Goal: Task Accomplishment & Management: Complete application form

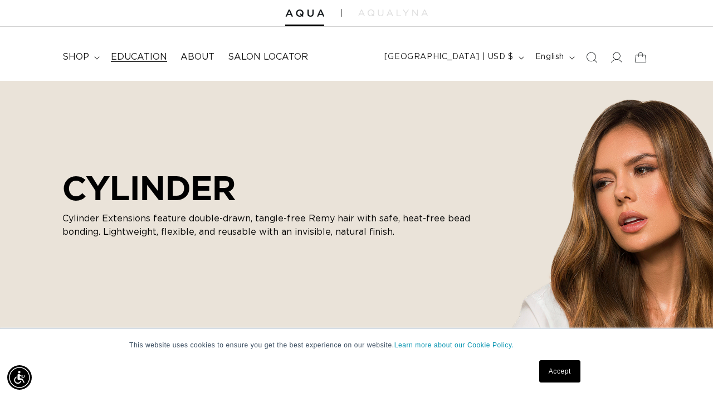
click at [149, 60] on span "Education" at bounding box center [139, 57] width 56 height 12
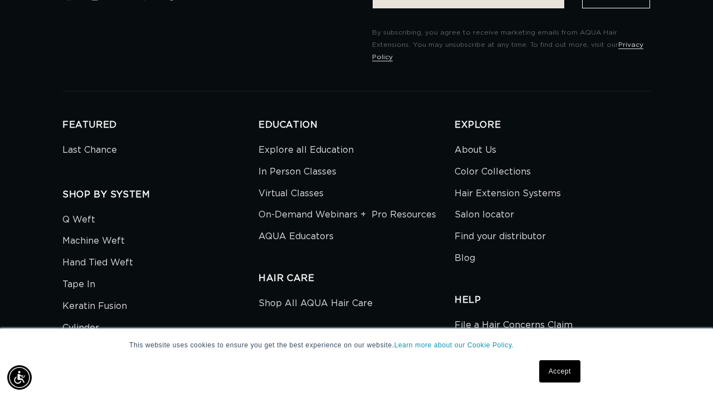
scroll to position [3175, 0]
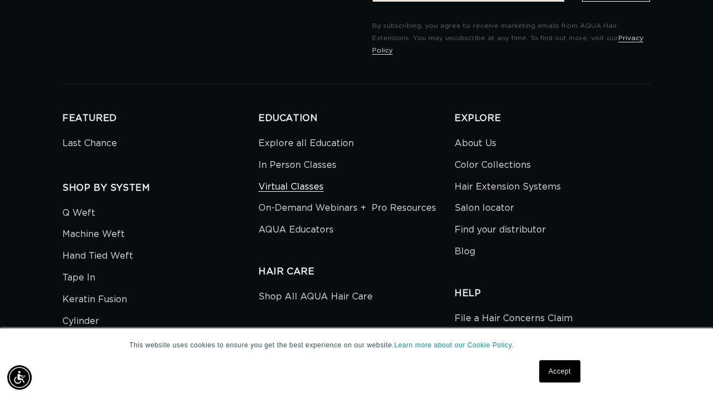
click at [284, 176] on link "Virtual Classes" at bounding box center [290, 187] width 65 height 22
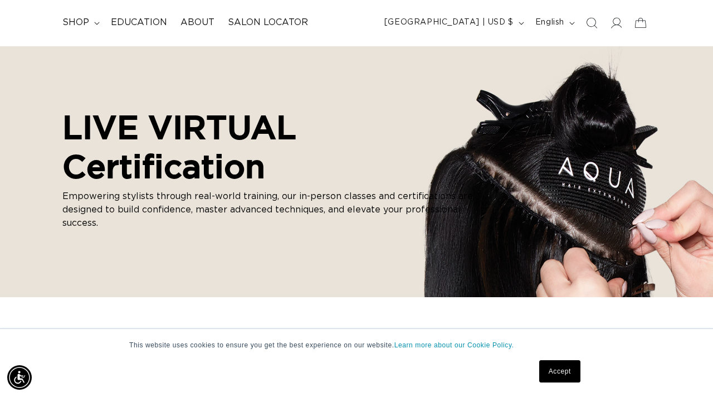
scroll to position [16, 0]
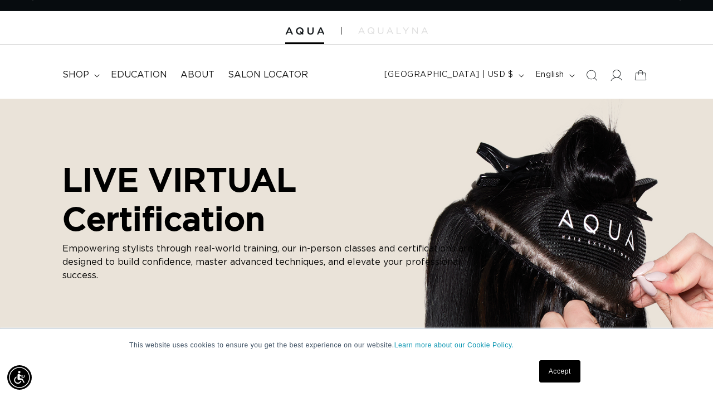
click at [616, 76] on icon at bounding box center [616, 75] width 12 height 12
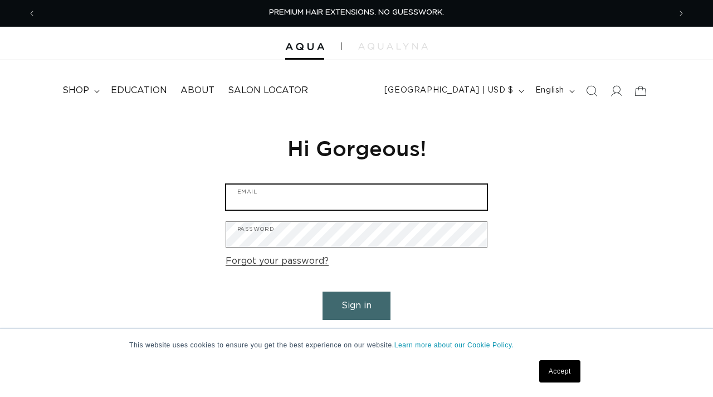
click at [341, 192] on input "Email" at bounding box center [356, 196] width 261 height 25
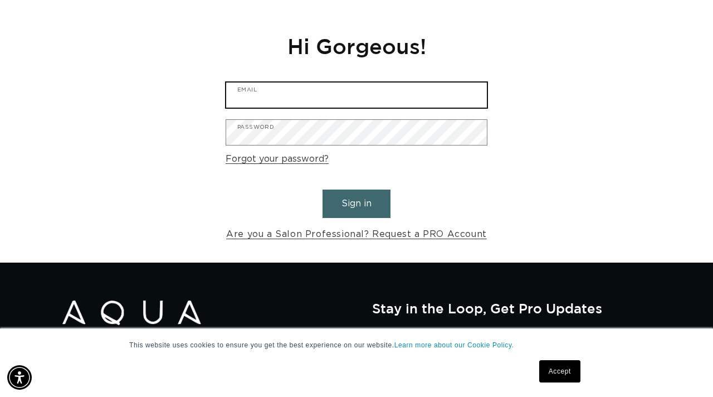
scroll to position [104, 0]
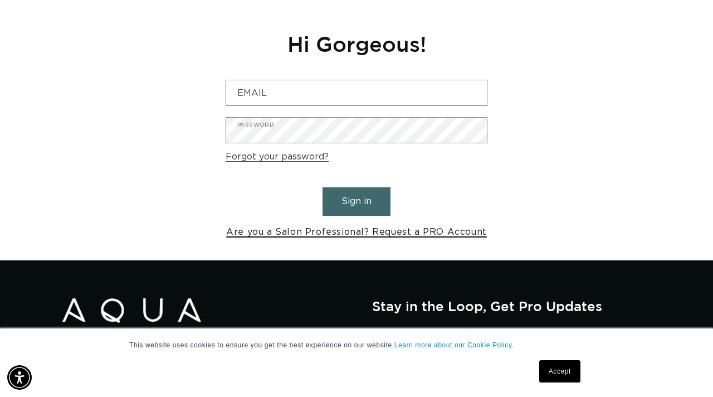
click at [423, 230] on link "Are you a Salon Professional? Request a PRO Account" at bounding box center [356, 232] width 261 height 16
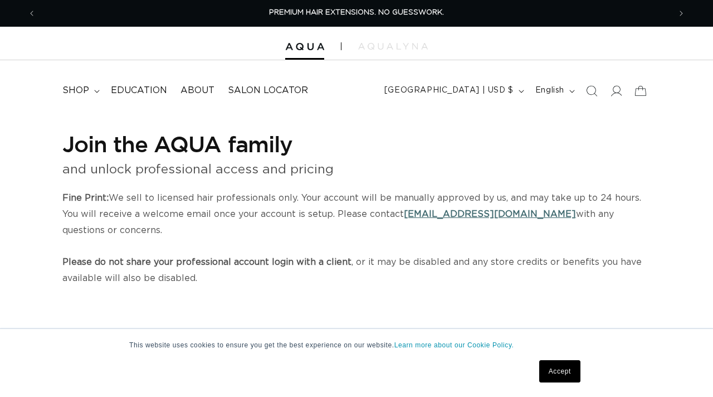
select select "US"
select select "[GEOGRAPHIC_DATA]"
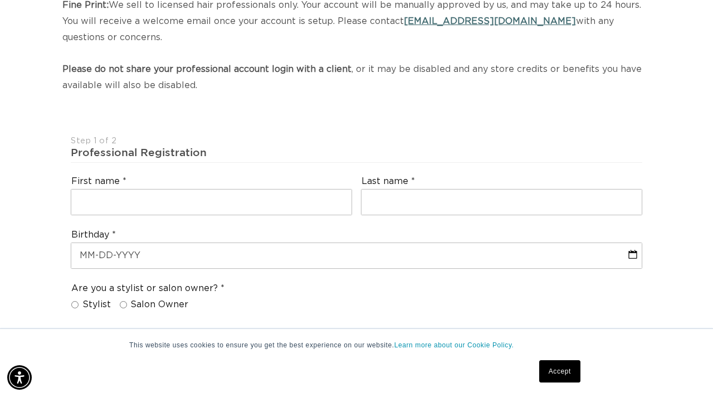
scroll to position [226, 0]
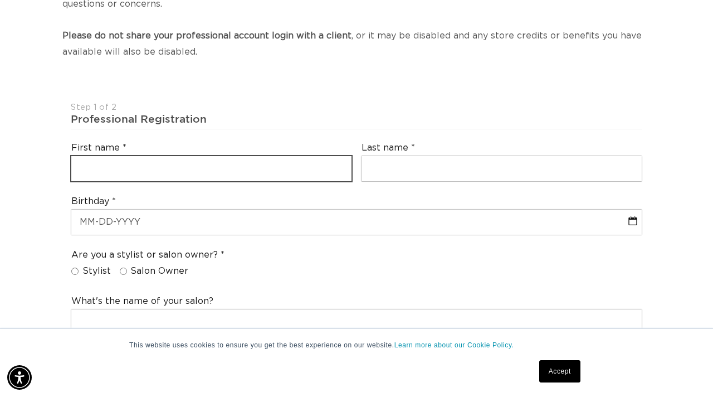
click at [307, 180] on input "text" at bounding box center [211, 168] width 280 height 25
type input "gabriell"
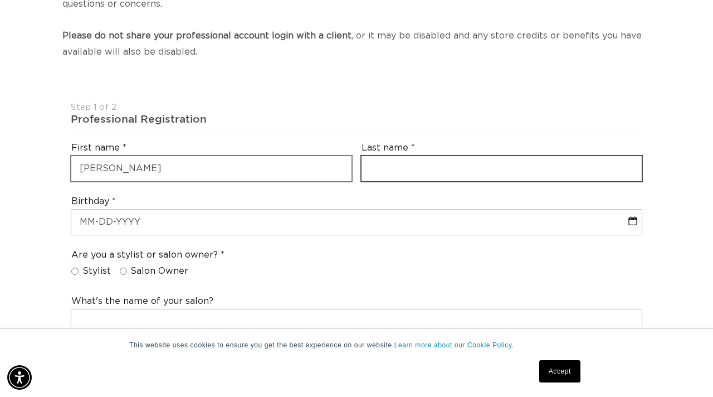
scroll to position [0, 634]
type input "konnecker"
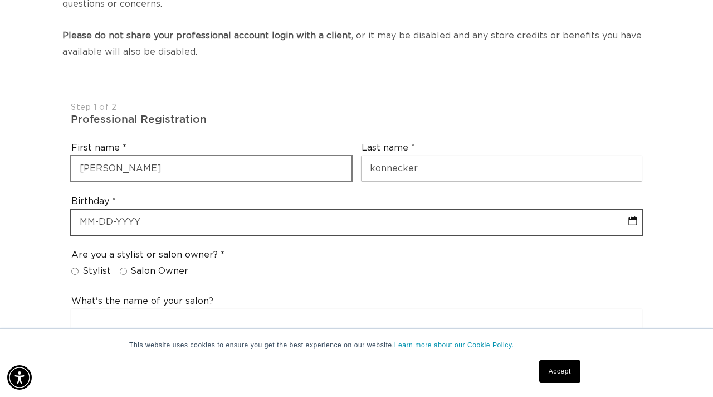
select select "7"
select select "2025"
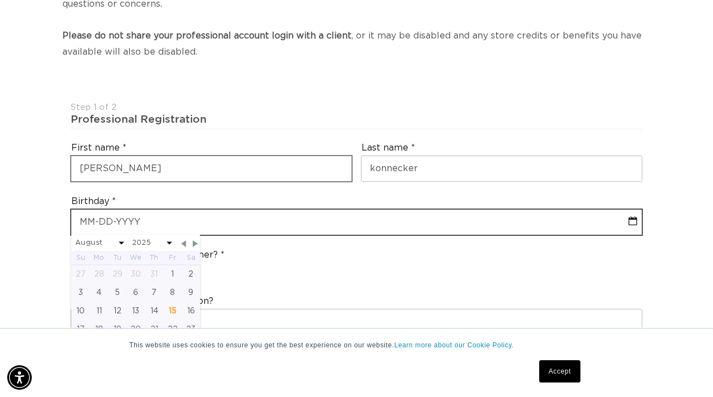
scroll to position [0, 1268]
type input "0"
select select "7"
select select "2025"
type input "08"
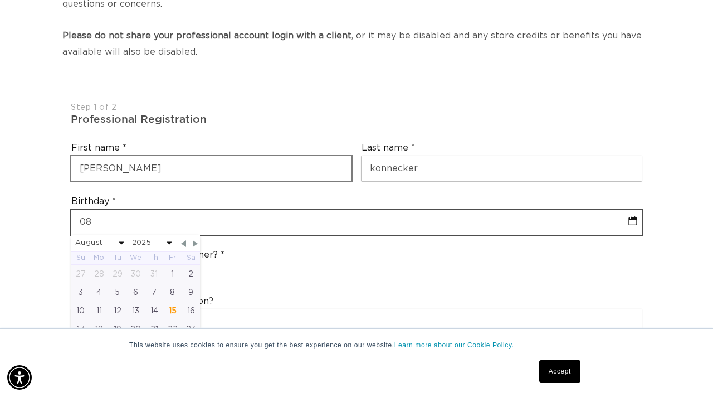
select select "7"
select select "2025"
type input "08-"
select select "7"
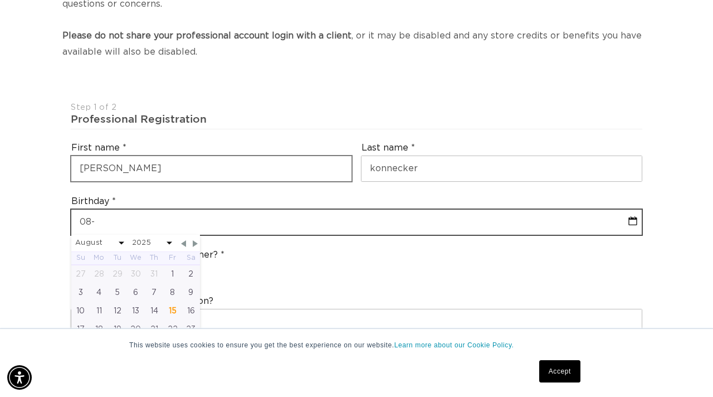
select select "2025"
type input "08-2"
select select "7"
select select "2025"
type input "08-24"
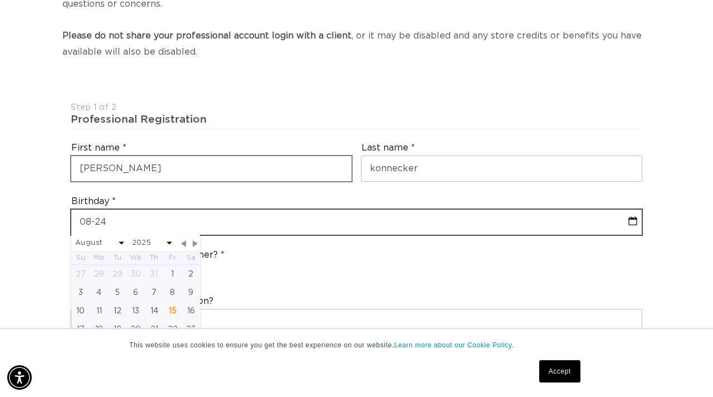
select select "7"
select select "2025"
type input "08-24-"
select select "7"
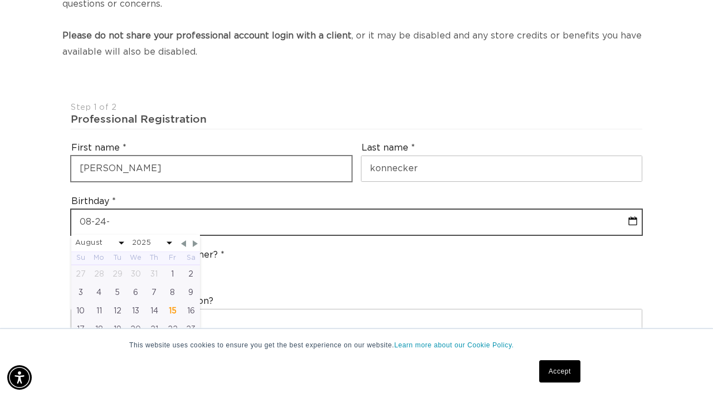
select select "2025"
type input "08-24-2"
select select "7"
select select "2025"
type input "08-24-200"
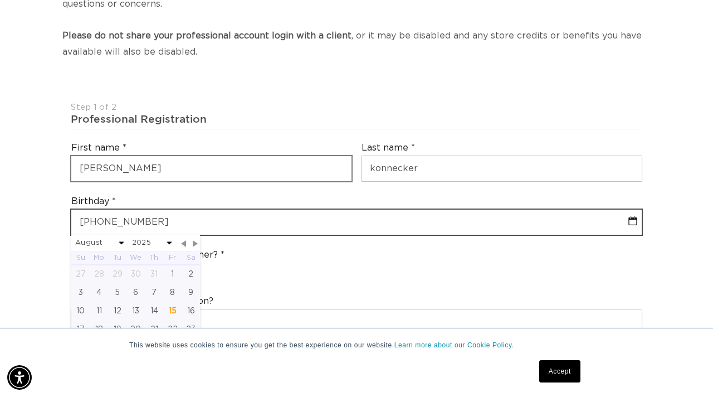
select select "7"
select select "2025"
type input "08-24-2001"
select select "7"
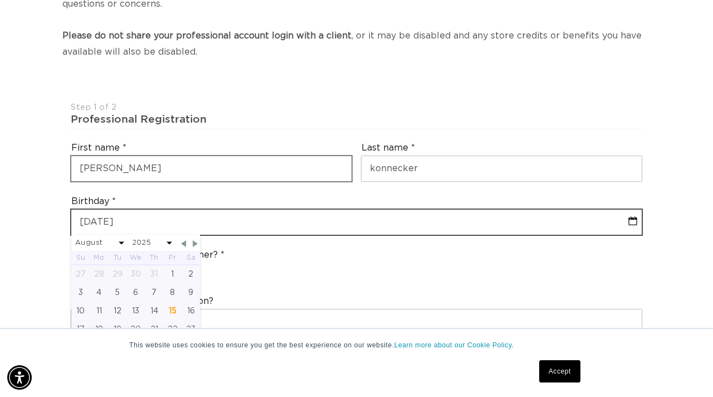
select select "2001"
type input "08-24-2001"
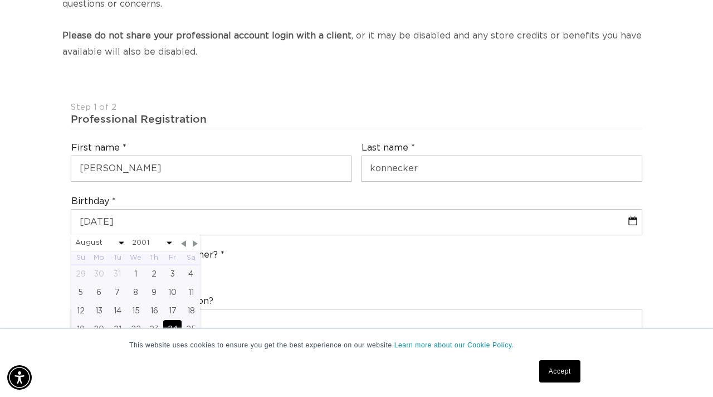
click at [341, 270] on div "Are you a stylist or salon owner? Stylist Salon Owner" at bounding box center [356, 265] width 580 height 42
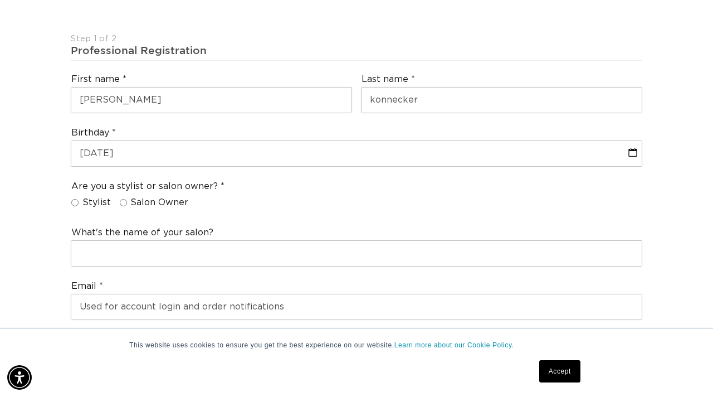
scroll to position [0, 0]
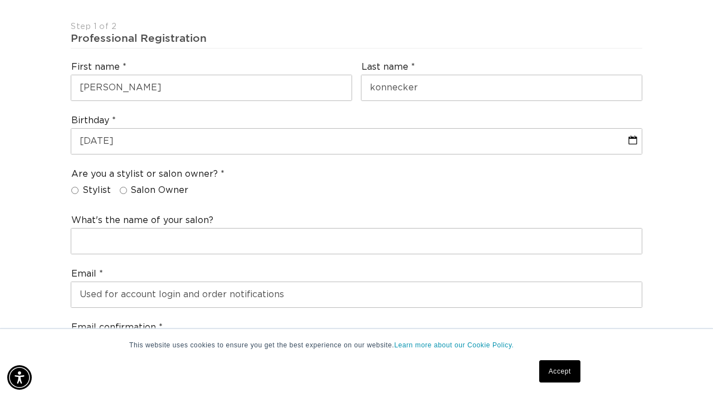
click at [97, 189] on span "Stylist" at bounding box center [96, 190] width 28 height 12
click at [79, 189] on input "Stylist" at bounding box center [74, 190] width 7 height 7
radio input "true"
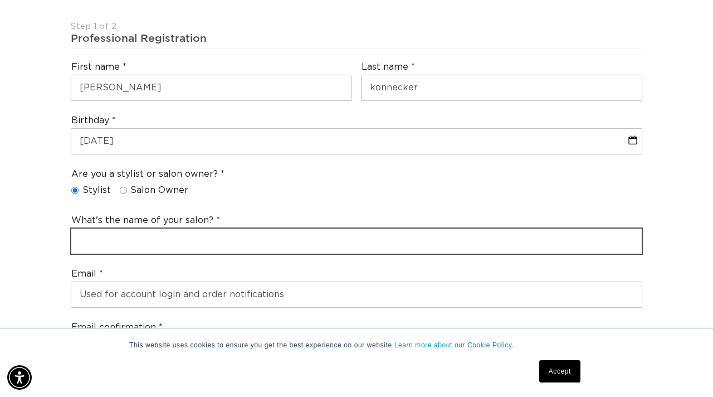
click at [111, 238] on input "text" at bounding box center [356, 240] width 570 height 25
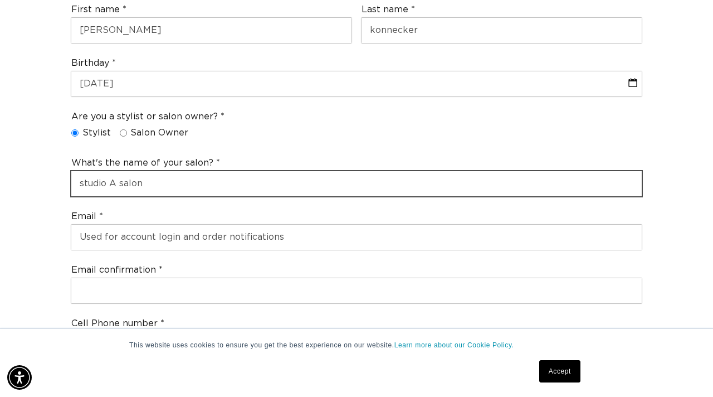
scroll to position [369, 0]
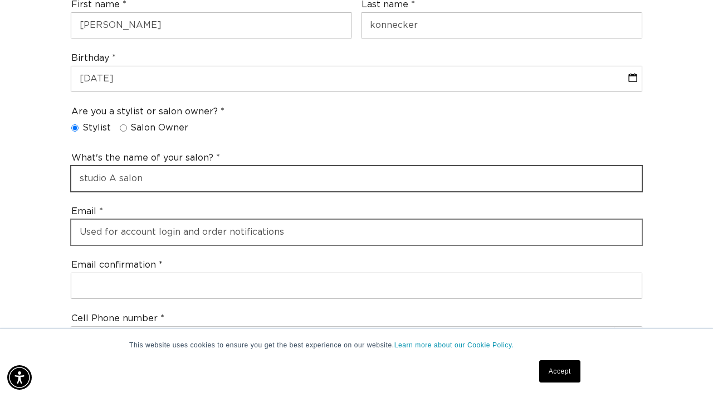
type input "studio A salon"
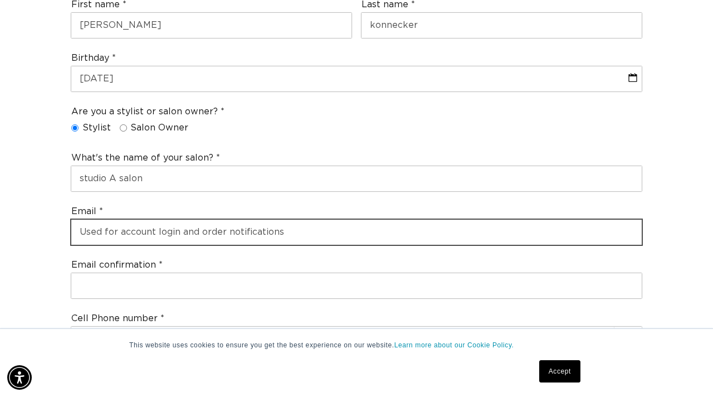
scroll to position [0, 0]
click at [125, 244] on input "email" at bounding box center [356, 231] width 570 height 25
click at [132, 238] on input "email" at bounding box center [356, 231] width 570 height 25
type input "gkonnecker@yahoo.com"
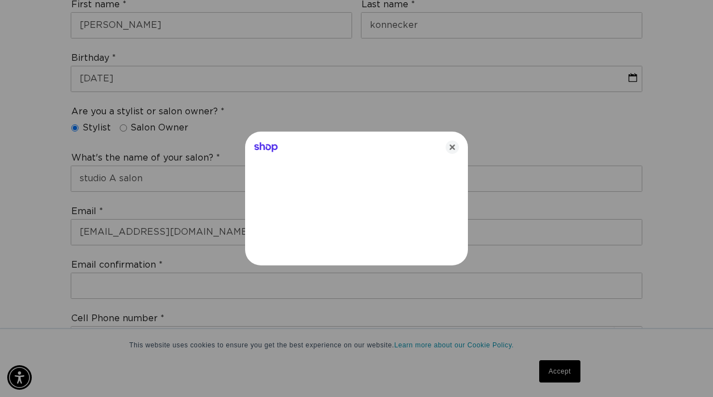
click at [152, 277] on div at bounding box center [356, 198] width 713 height 397
click at [455, 142] on icon "Close" at bounding box center [452, 146] width 13 height 13
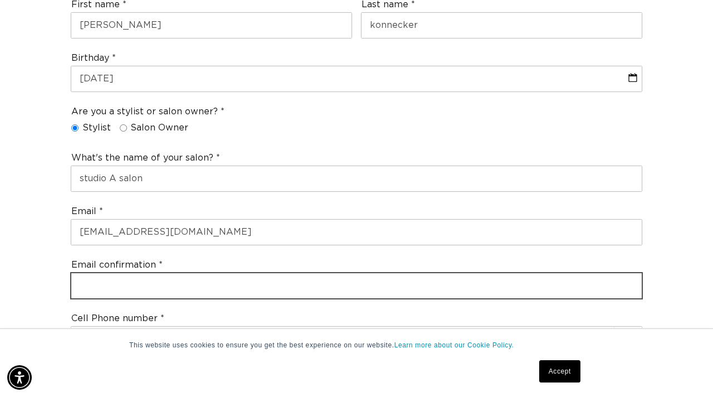
click at [332, 284] on input "email" at bounding box center [356, 285] width 570 height 25
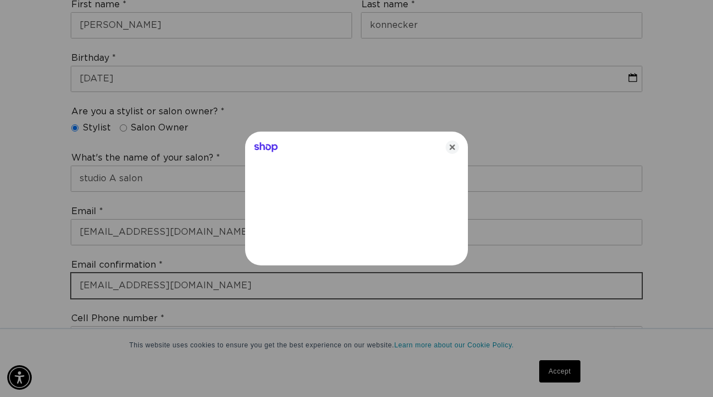
type input "gkonnecker@yahoo.com"
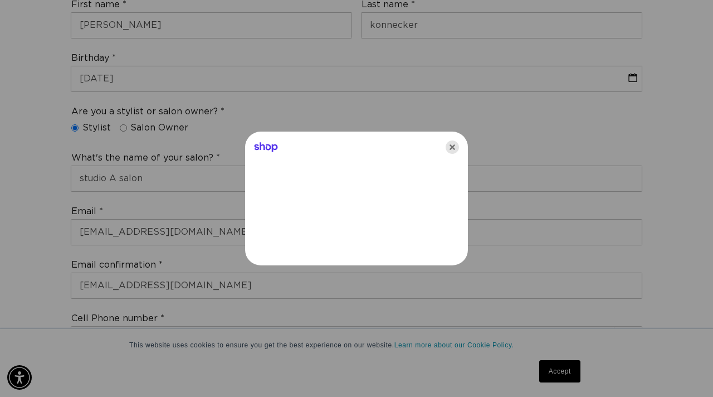
click at [451, 153] on icon "Close" at bounding box center [452, 146] width 13 height 13
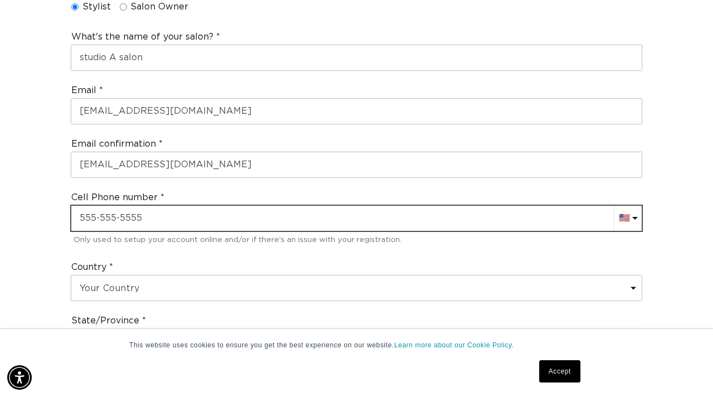
scroll to position [0, 634]
click at [433, 226] on input "+1" at bounding box center [356, 218] width 570 height 25
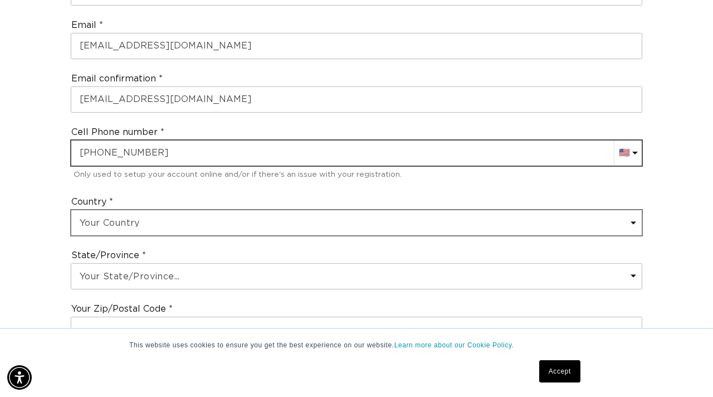
scroll to position [556, 0]
type input "+1 504 265 3435"
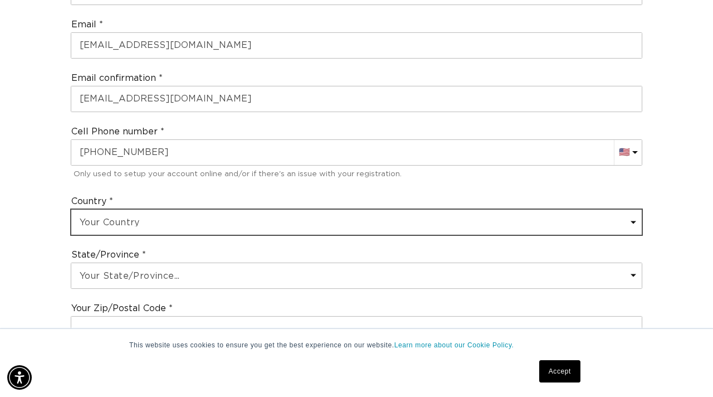
click at [353, 222] on select "Your Country United States Canada Afghanistan Åland Islands Albania Algeria And…" at bounding box center [356, 221] width 570 height 25
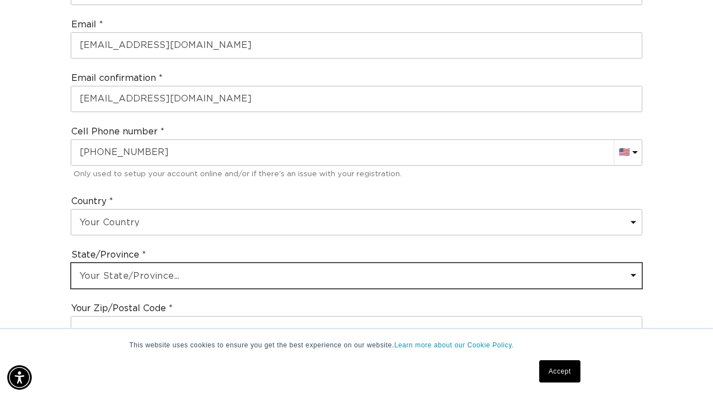
click at [270, 284] on select "Your State/Province... Alabama Alaska American Samoa Arizona Arkansas Californi…" at bounding box center [356, 275] width 570 height 25
select select "Louisiana"
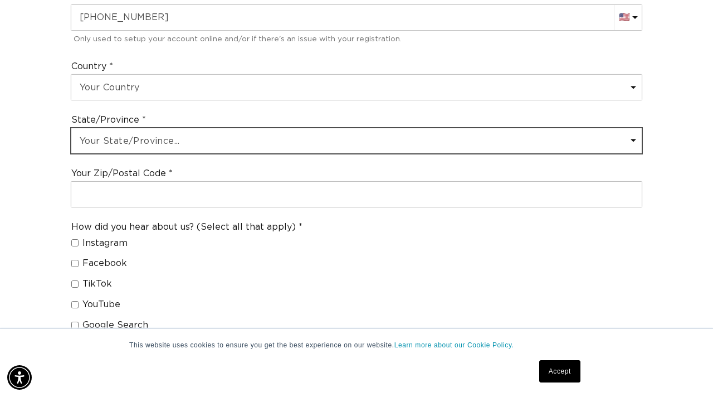
scroll to position [695, 0]
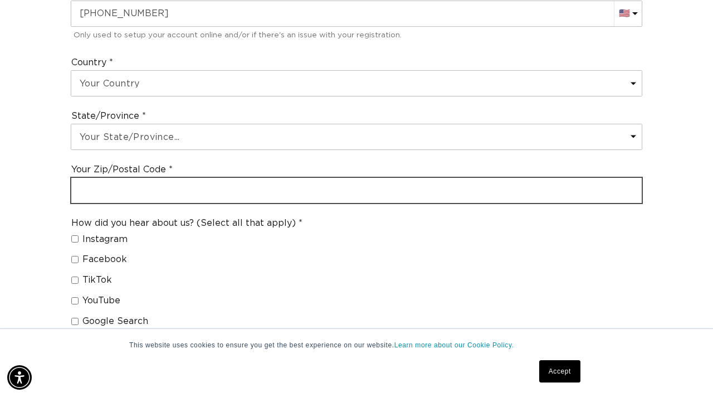
click at [271, 190] on input "text" at bounding box center [356, 190] width 570 height 25
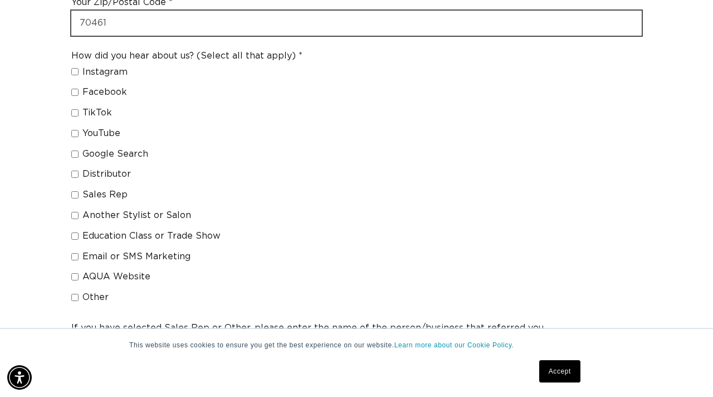
scroll to position [870, 0]
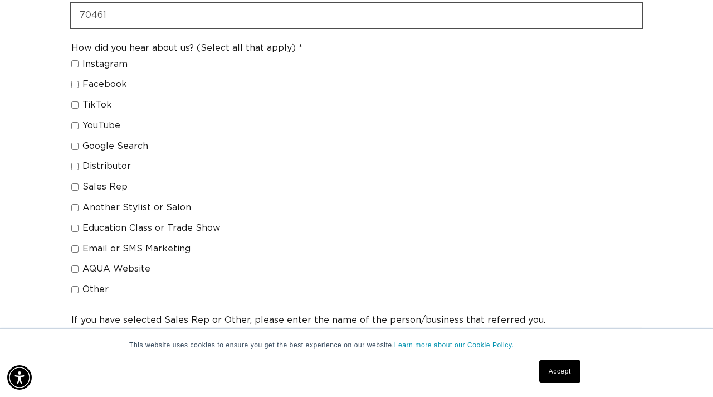
type input "70461"
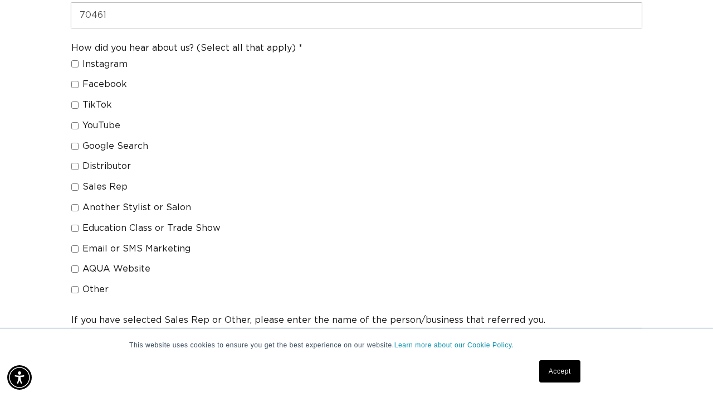
click at [111, 170] on span "Distributor" at bounding box center [106, 166] width 48 height 12
click at [79, 170] on input "Distributor" at bounding box center [74, 166] width 7 height 7
checkbox input "true"
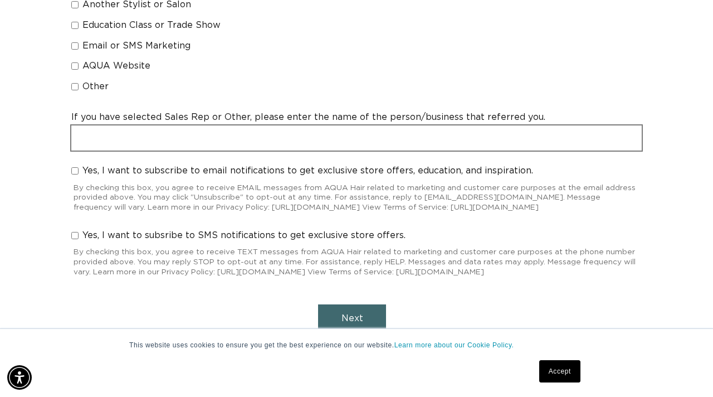
scroll to position [0, 634]
click at [183, 140] on input "text" at bounding box center [356, 137] width 570 height 25
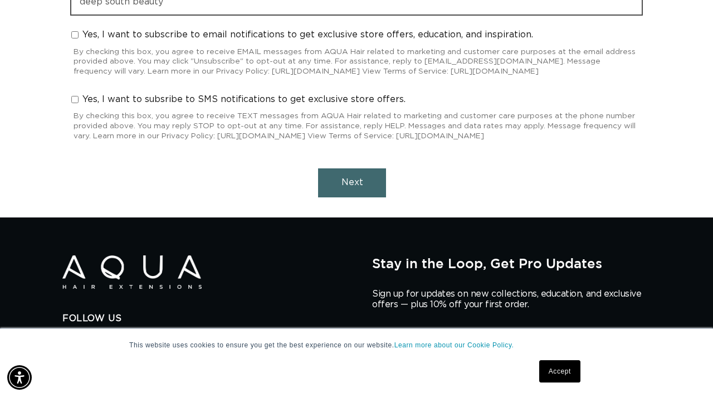
type input "deep south beauty"
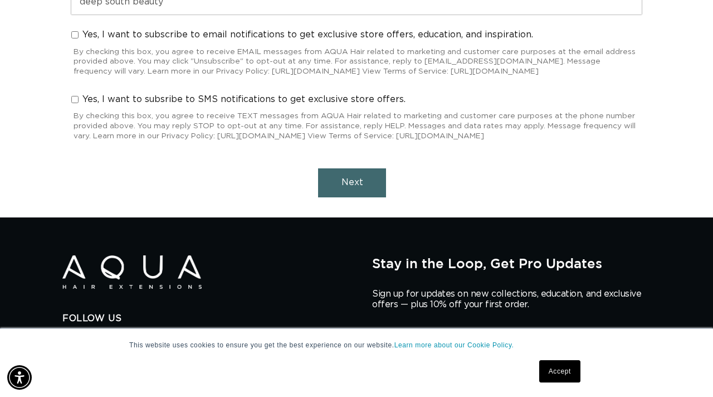
click at [336, 196] on button "Next" at bounding box center [352, 182] width 68 height 28
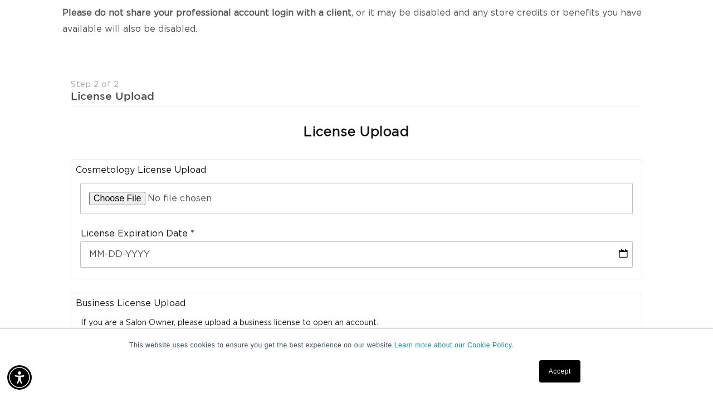
scroll to position [0, 0]
click at [336, 196] on input "file" at bounding box center [356, 198] width 551 height 30
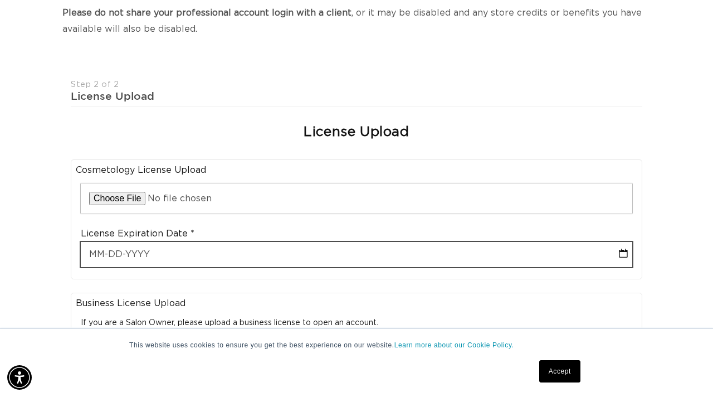
click at [328, 252] on input "text" at bounding box center [356, 254] width 551 height 25
select select "7"
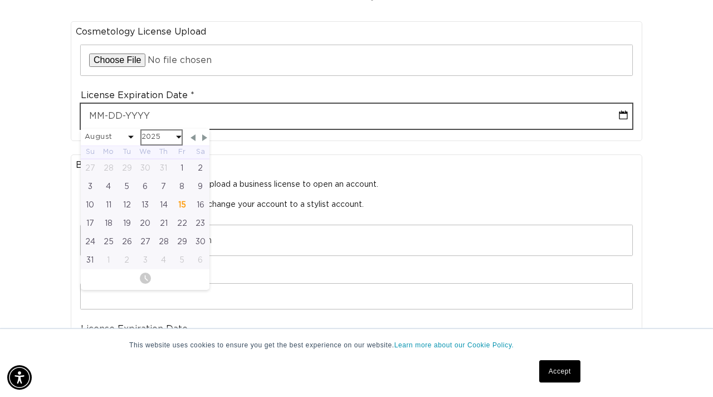
scroll to position [0, 634]
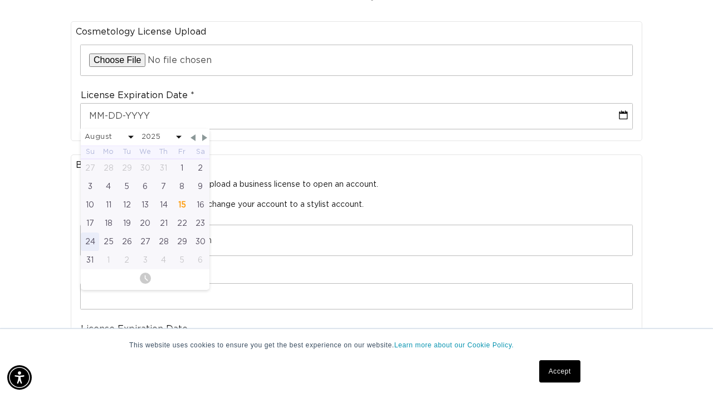
click at [93, 238] on div "24" at bounding box center [90, 241] width 18 height 18
type input "08-24-2025"
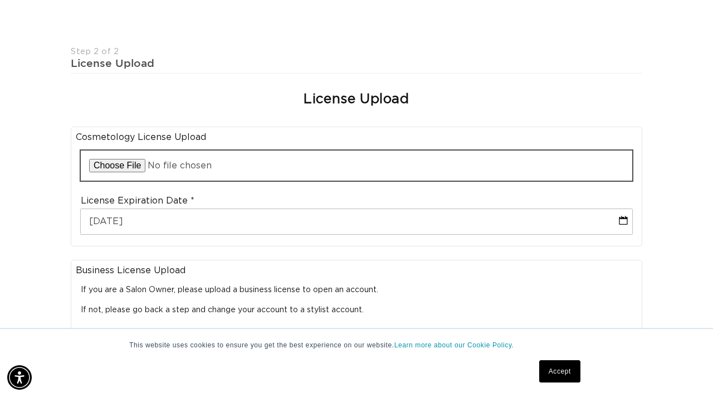
click at [269, 167] on input "file" at bounding box center [356, 165] width 551 height 30
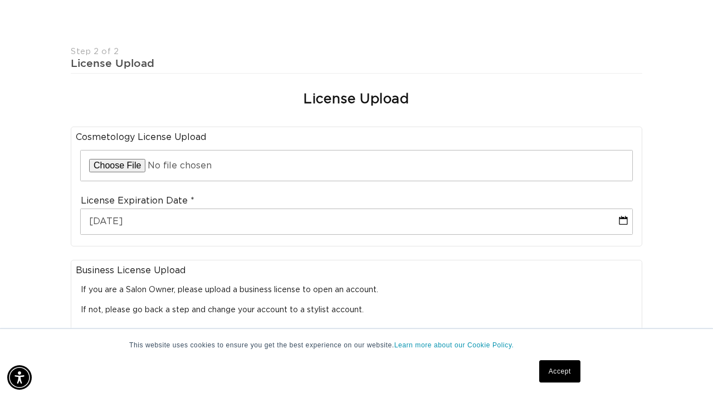
scroll to position [0, 0]
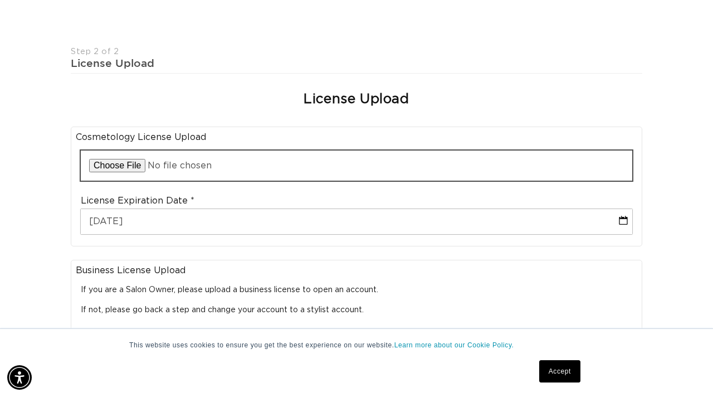
type input "C:\fakepath\IMG_7560.jpeg"
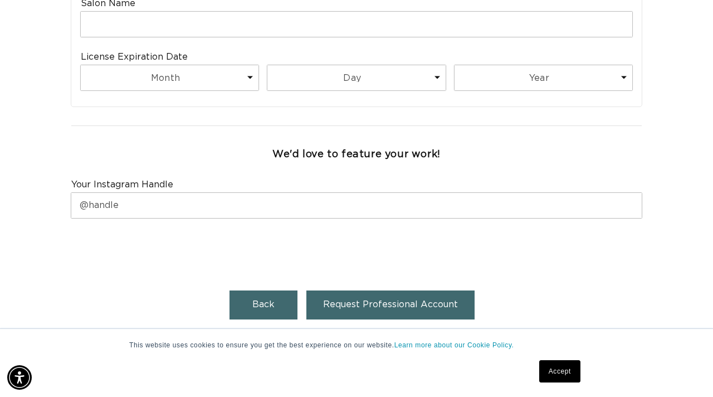
scroll to position [761, 0]
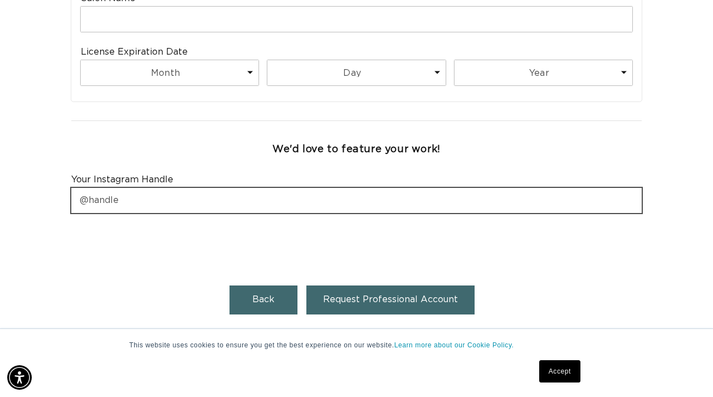
click at [345, 198] on input "text" at bounding box center [356, 200] width 570 height 25
type input "@_glammbygab"
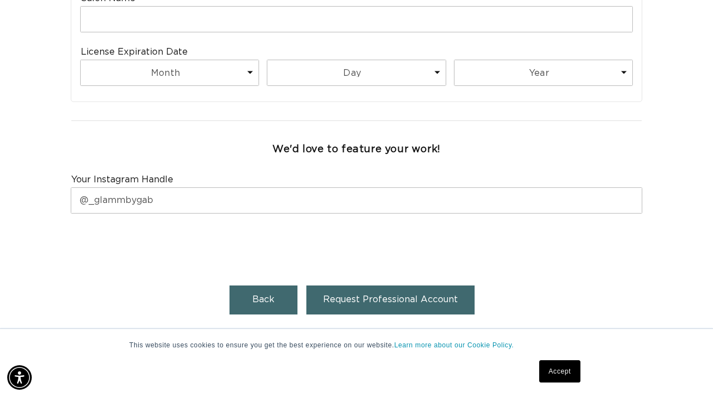
click at [373, 307] on button "Request Professional Account" at bounding box center [390, 299] width 168 height 28
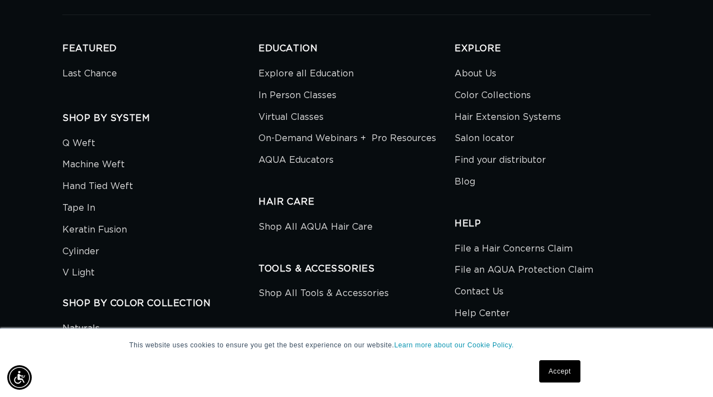
scroll to position [728, 0]
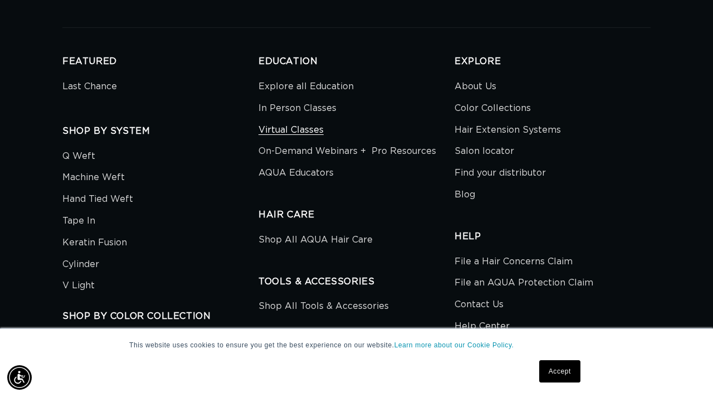
click at [297, 119] on link "Virtual Classes" at bounding box center [290, 130] width 65 height 22
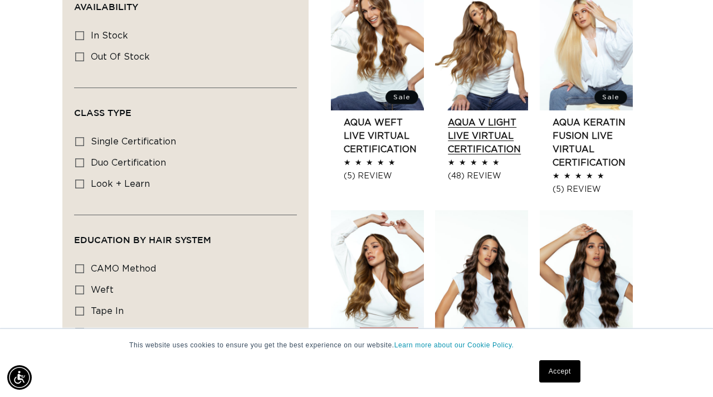
click at [477, 141] on link "AQUA V Light LIVE VIRTUAL Certification" at bounding box center [488, 136] width 80 height 40
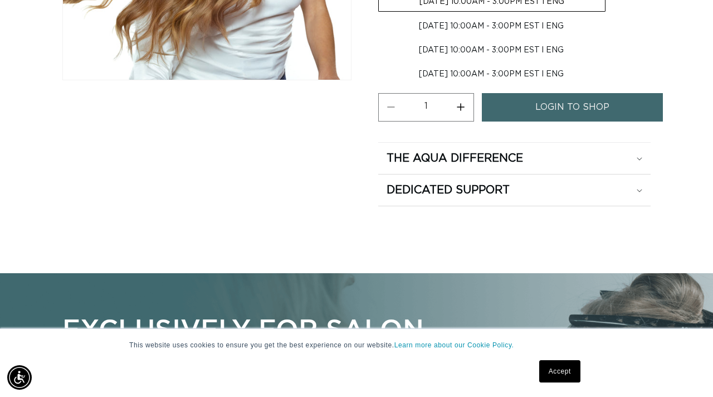
scroll to position [354, 0]
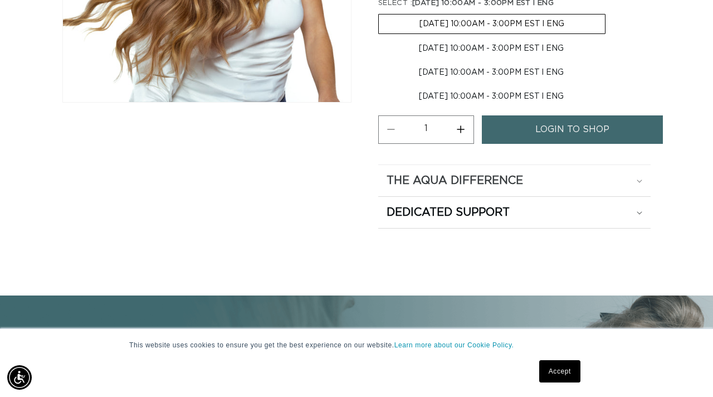
click at [541, 181] on div "The Aqua Difference" at bounding box center [515, 180] width 256 height 14
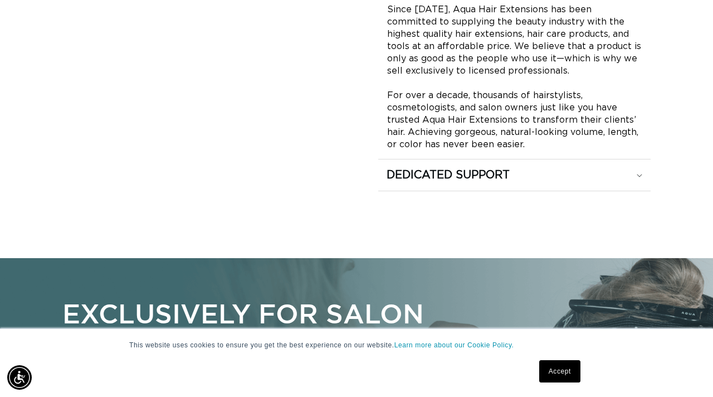
scroll to position [548, 0]
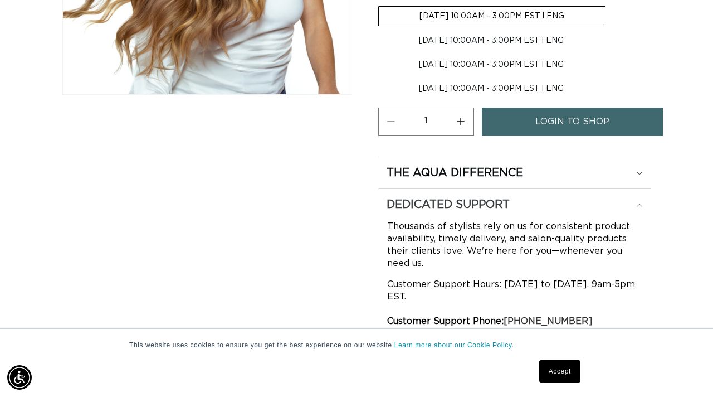
click at [583, 180] on div "Dedicated Support" at bounding box center [515, 172] width 256 height 14
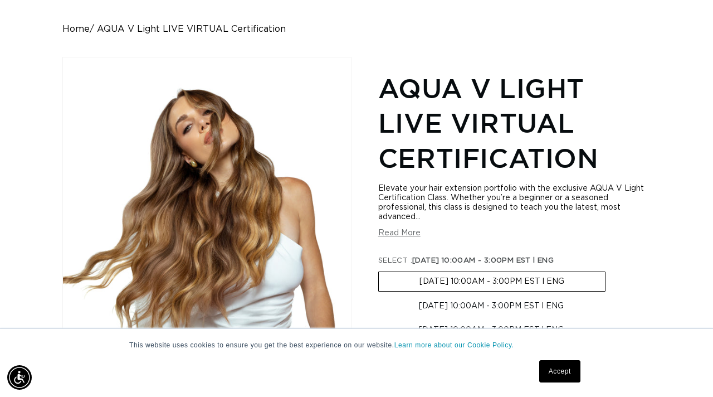
scroll to position [0, 634]
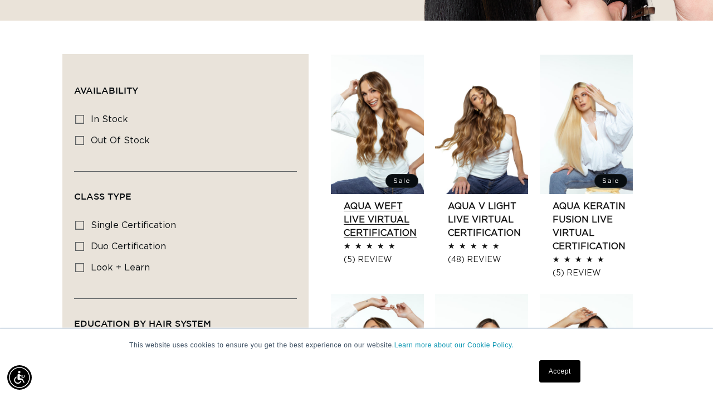
scroll to position [0, 1268]
click at [380, 219] on link "AQUA Weft LIVE VIRTUAL Certification" at bounding box center [384, 219] width 80 height 40
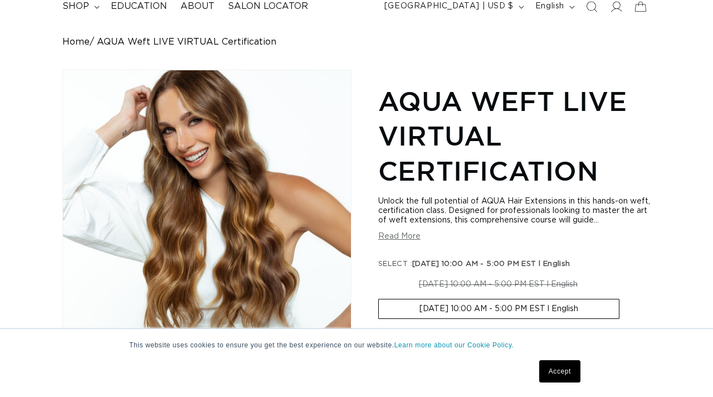
scroll to position [97, 0]
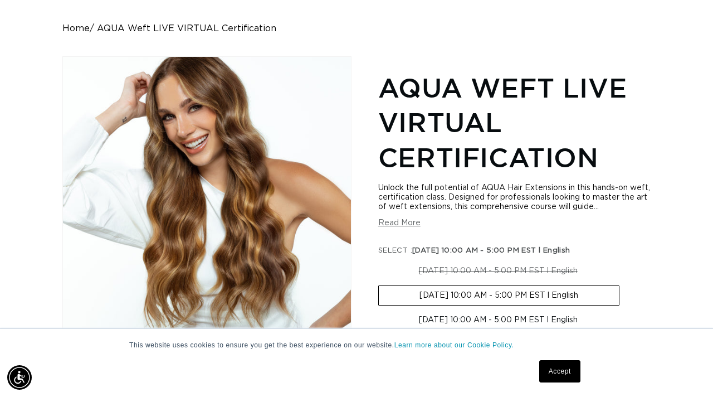
click at [389, 223] on button "Read More" at bounding box center [399, 222] width 42 height 9
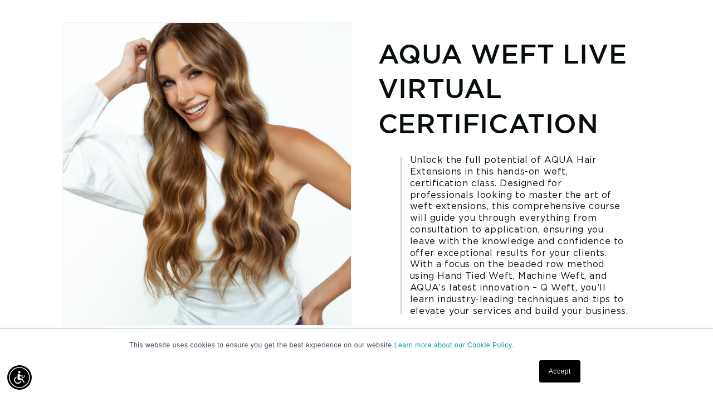
scroll to position [0, 0]
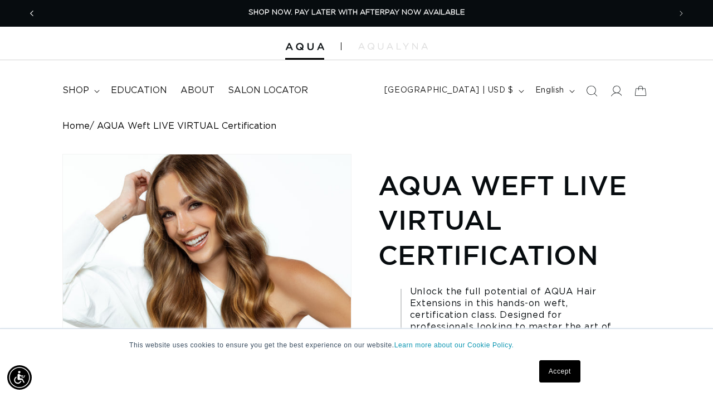
click at [30, 12] on span "Previous announcement" at bounding box center [31, 13] width 11 height 11
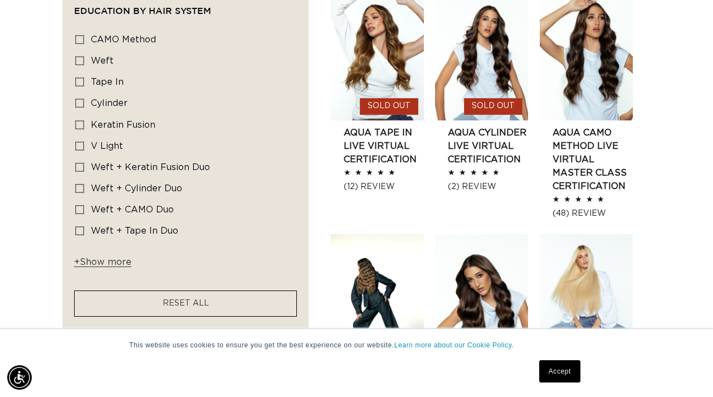
scroll to position [650, 0]
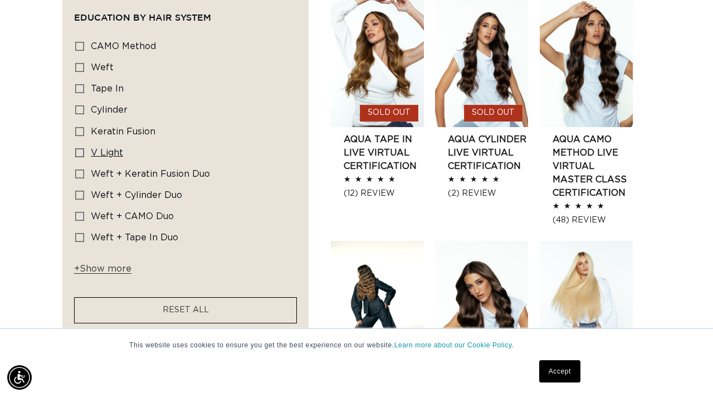
click at [77, 152] on rect at bounding box center [80, 153] width 8 height 8
click at [77, 152] on input "V Light V Light (1 product)" at bounding box center [79, 152] width 9 height 9
checkbox input "true"
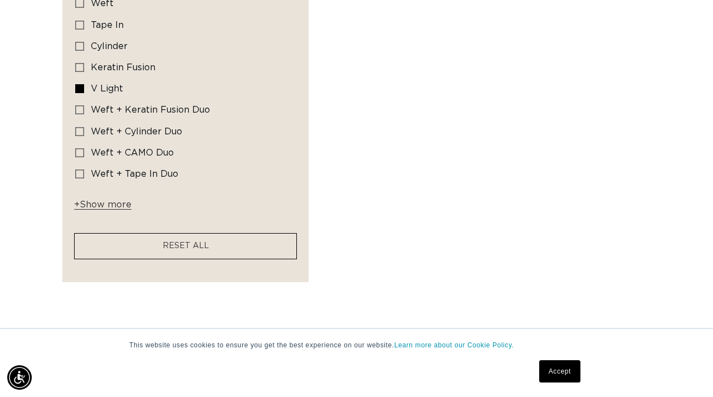
scroll to position [581, 0]
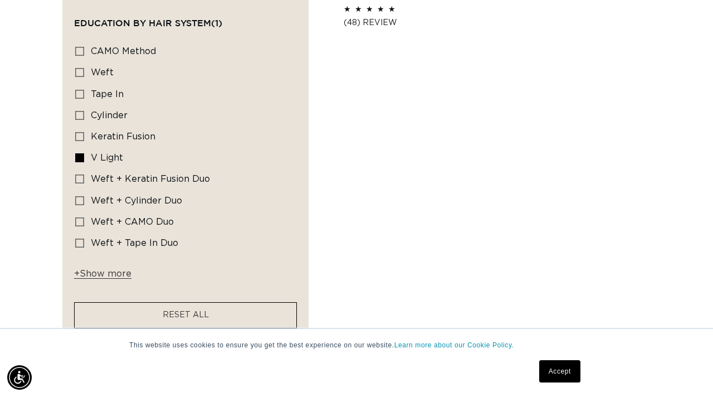
click at [79, 67] on label "Weft Weft (1 product)" at bounding box center [182, 72] width 214 height 21
click at [79, 68] on input "Weft Weft (1 product)" at bounding box center [79, 72] width 9 height 9
checkbox input "true"
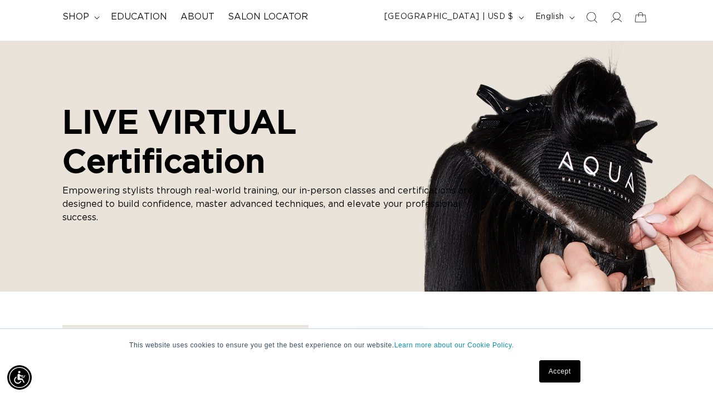
scroll to position [0, 634]
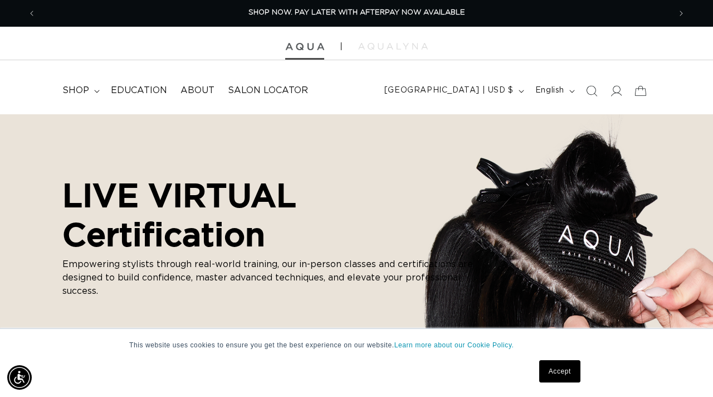
click at [315, 48] on img at bounding box center [304, 47] width 39 height 8
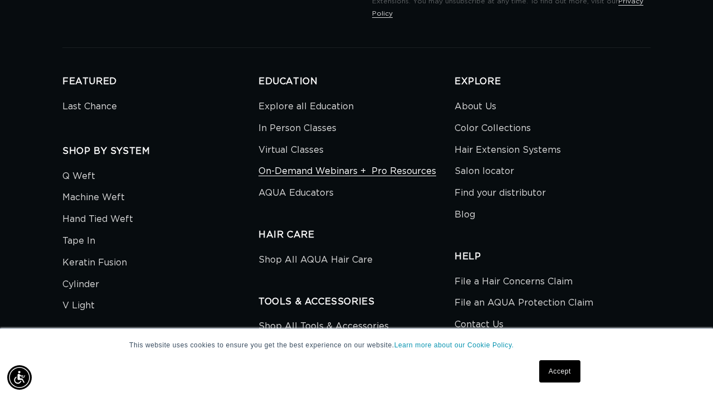
scroll to position [0, 1268]
click at [302, 160] on link "On-Demand Webinars +  Pro Resources" at bounding box center [347, 171] width 178 height 22
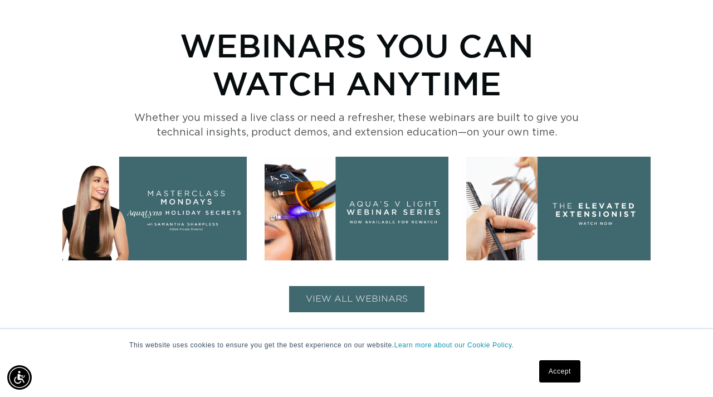
click at [349, 298] on button "VIEW ALL WEBINARS" at bounding box center [356, 299] width 135 height 26
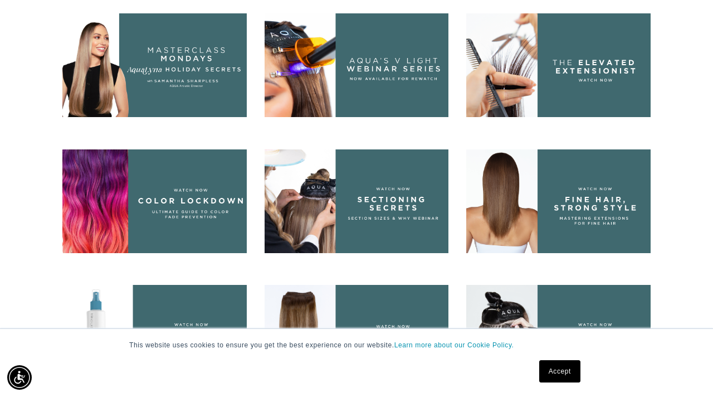
scroll to position [0, 634]
click at [343, 81] on img at bounding box center [357, 65] width 184 height 104
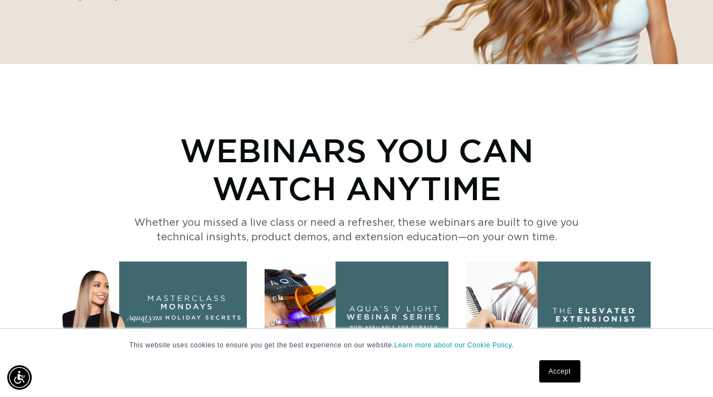
scroll to position [343, 0]
